Goal: Obtain resource: Download file/media

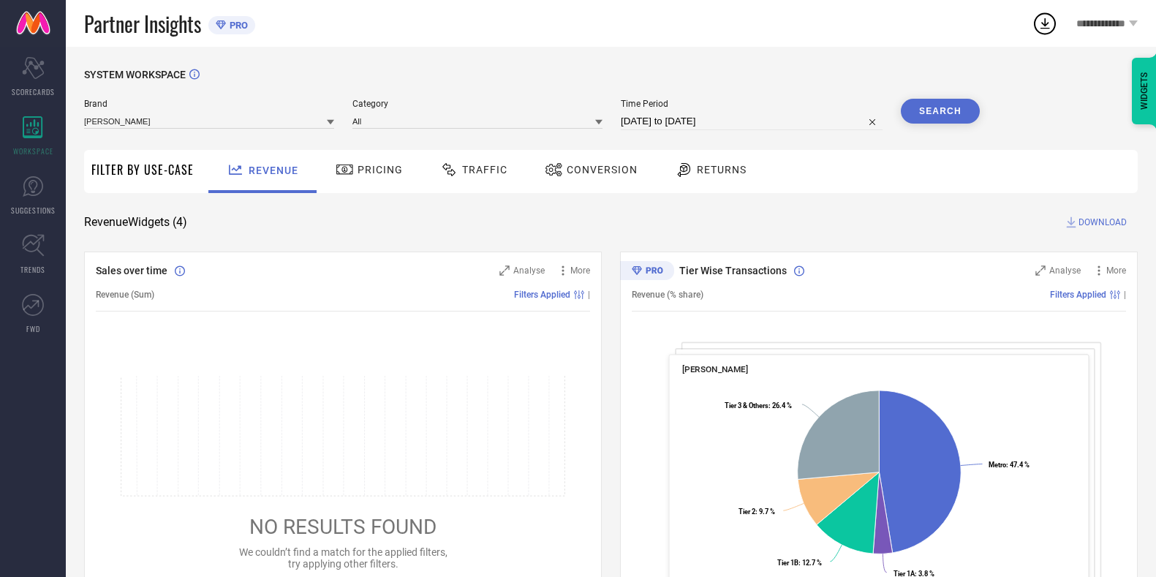
scroll to position [140, 0]
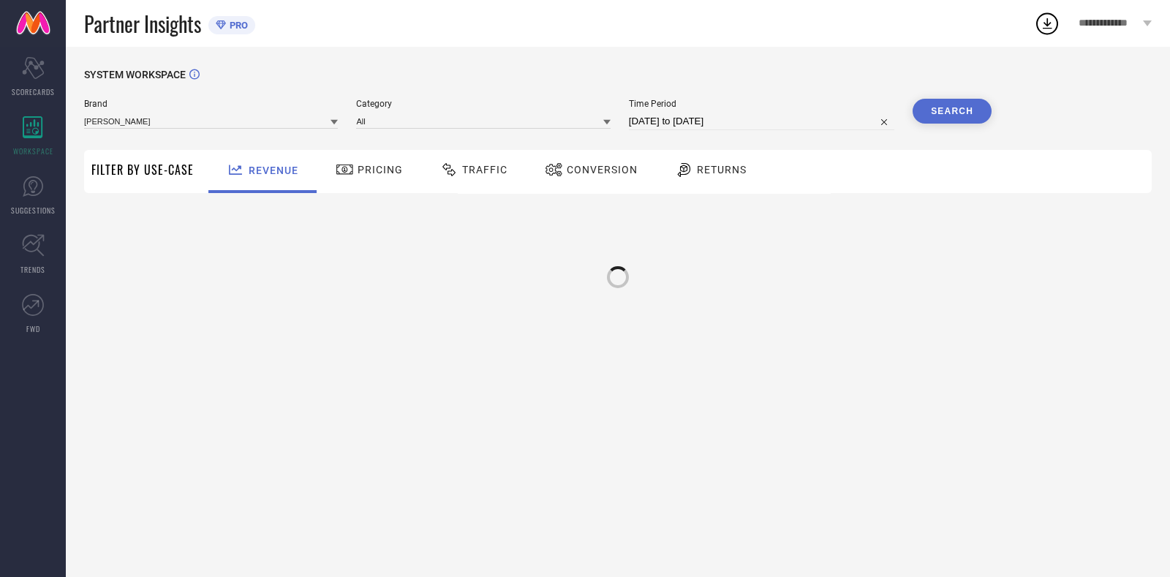
click at [483, 170] on span "Traffic" at bounding box center [484, 170] width 45 height 12
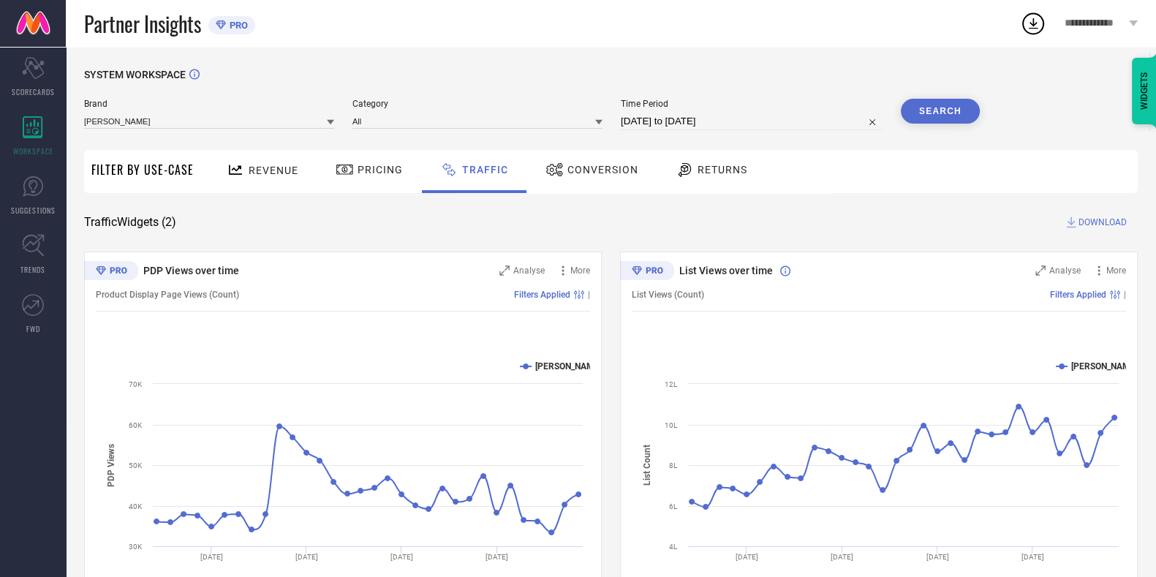
click at [1117, 228] on span "DOWNLOAD" at bounding box center [1103, 222] width 48 height 15
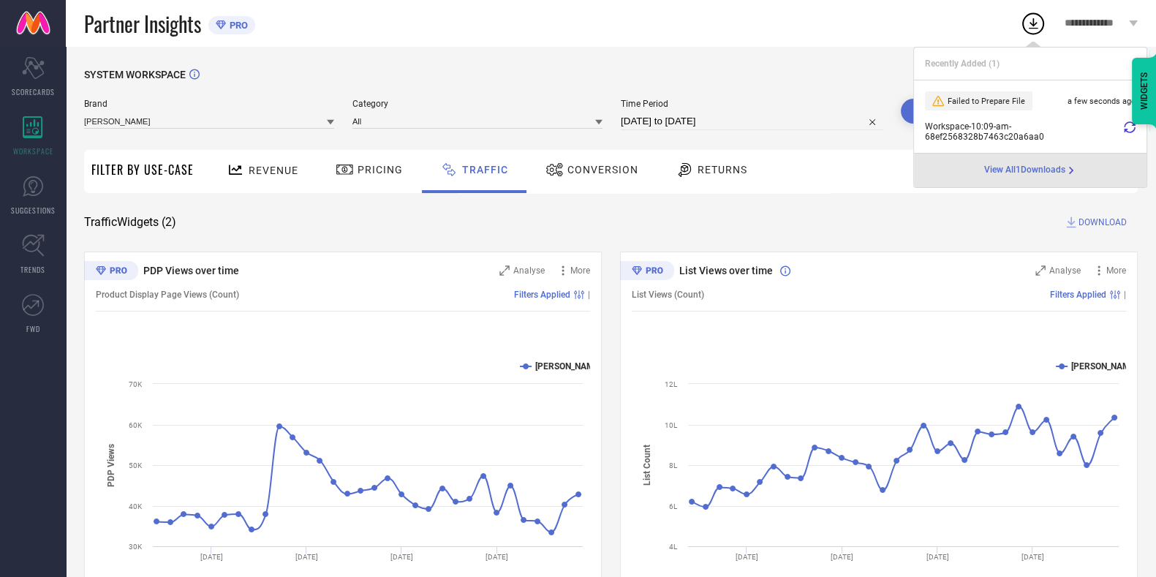
click at [1127, 130] on icon at bounding box center [1130, 127] width 12 height 12
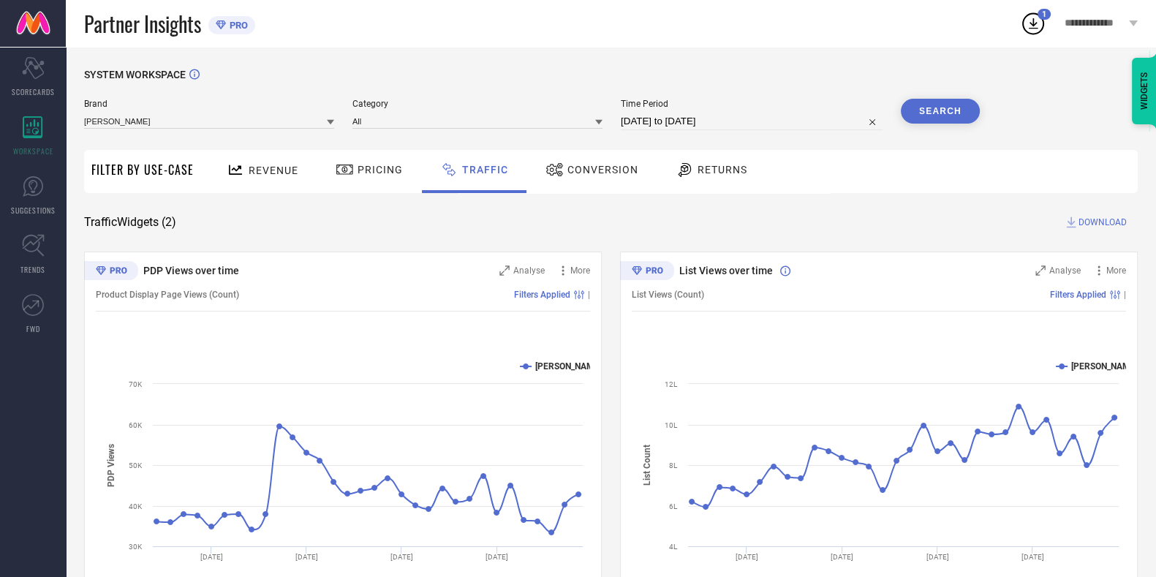
click at [1035, 27] on icon at bounding box center [1033, 23] width 26 height 26
click at [1021, 191] on div "Revenue Pricing Traffic Conversion Returns" at bounding box center [669, 171] width 937 height 43
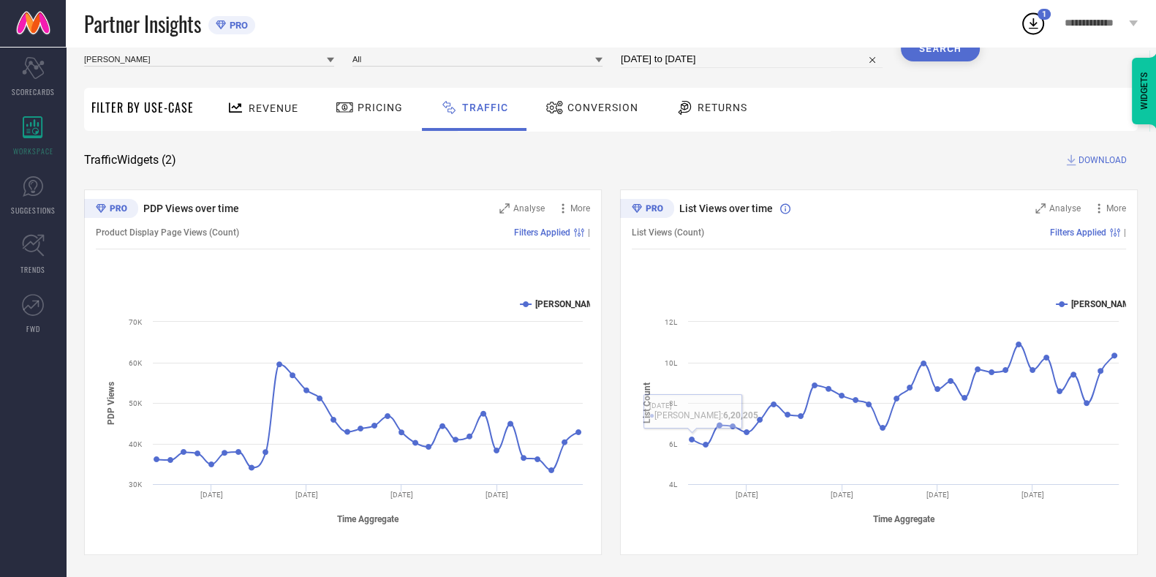
click at [617, 447] on div "PDP Views over time Analyse More Product Display Page Views (Count) Filters App…" at bounding box center [611, 372] width 1054 height 366
click at [1025, 31] on circle at bounding box center [1033, 24] width 20 height 20
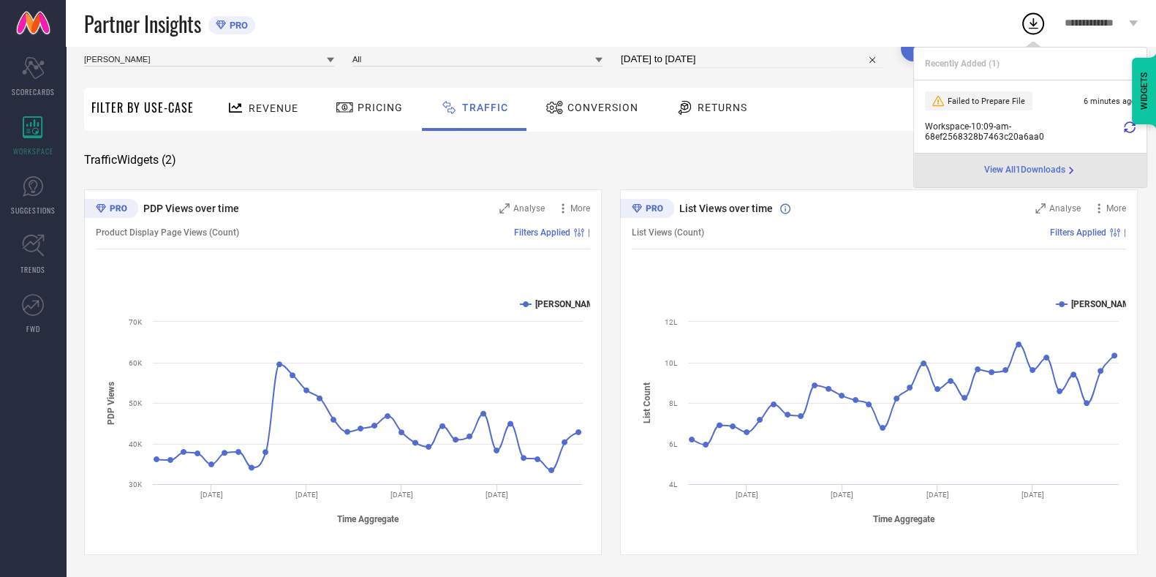
click at [1128, 121] on icon at bounding box center [1130, 127] width 12 height 12
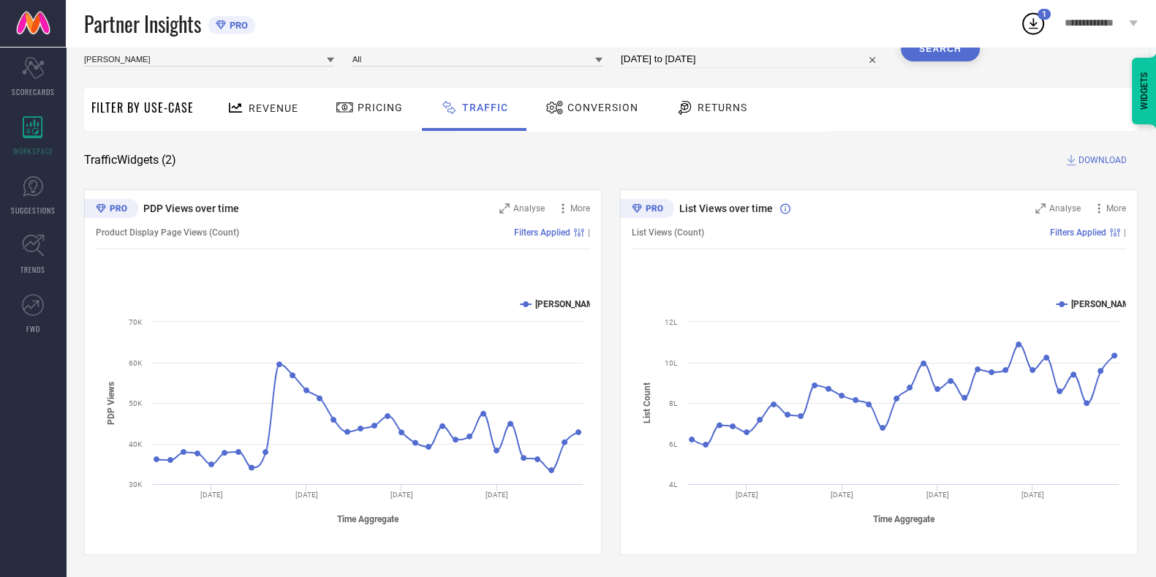
click at [1035, 35] on icon at bounding box center [1033, 23] width 26 height 26
click at [827, 107] on div "Revenue Pricing Traffic Conversion Returns" at bounding box center [669, 109] width 937 height 43
click at [1100, 159] on span "DOWNLOAD" at bounding box center [1103, 160] width 48 height 15
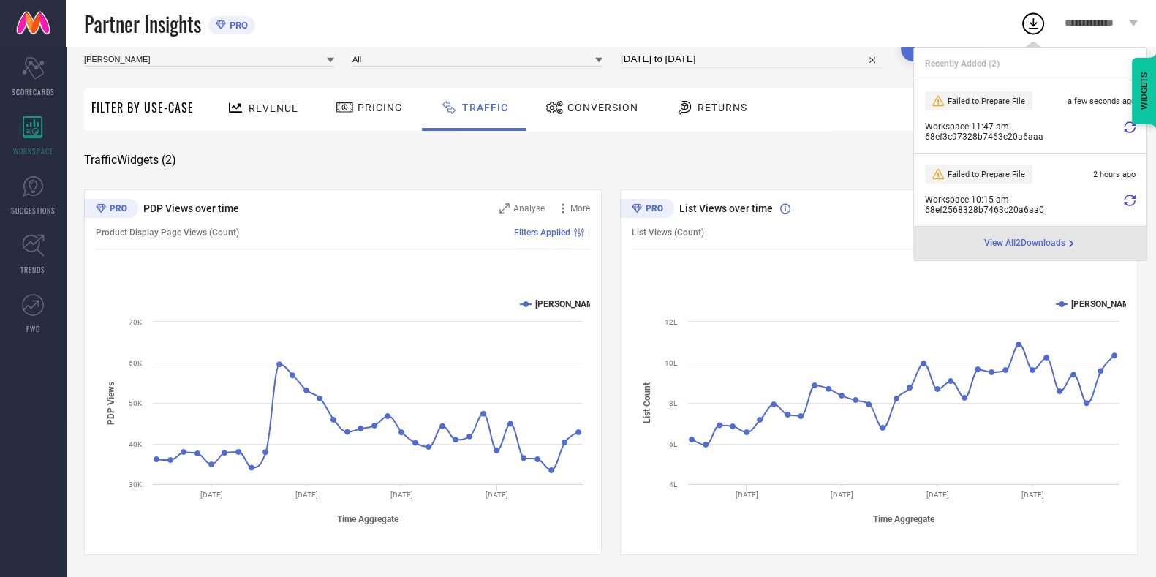
click at [1125, 129] on icon at bounding box center [1130, 127] width 12 height 12
